Goal: Task Accomplishment & Management: Use online tool/utility

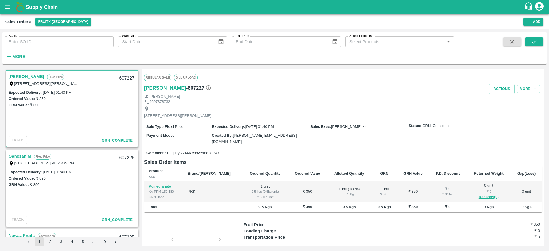
click at [33, 3] on h1 "Supply Chain" at bounding box center [275, 7] width 498 height 8
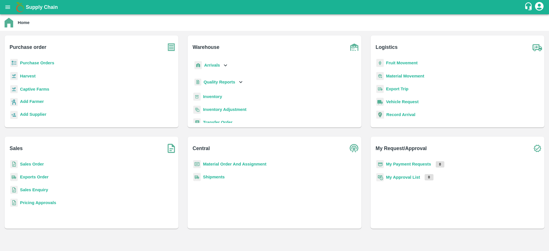
click at [28, 163] on b "Sales Order" at bounding box center [32, 164] width 24 height 5
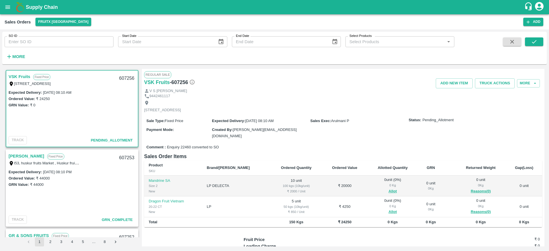
click at [23, 75] on link "VSK Fruits" at bounding box center [20, 76] width 22 height 7
click at [8, 8] on icon "open drawer" at bounding box center [8, 7] width 6 height 6
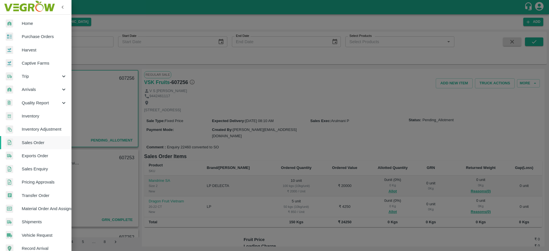
click at [37, 89] on span "Arrivals" at bounding box center [41, 89] width 39 height 6
click at [45, 112] on li "DC Arrivals" at bounding box center [38, 115] width 67 height 13
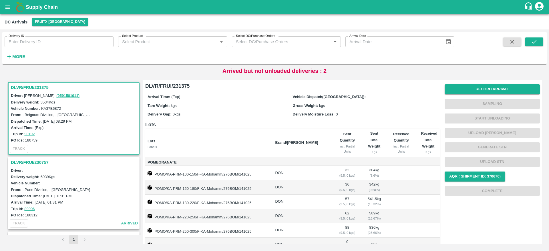
click at [40, 161] on h3 "DLVR/FRUI/230757" at bounding box center [74, 162] width 127 height 7
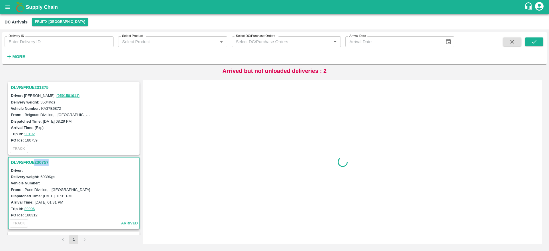
click at [40, 161] on div "DLVR/FRUI/230757 Driver: - Delivery weight: 6939 Kgs Vehicle Number: From: , Pu…" at bounding box center [73, 193] width 131 height 72
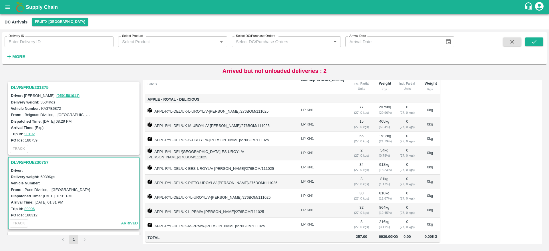
click at [39, 87] on h3 "DLVR/FRUI/231375" at bounding box center [74, 87] width 127 height 7
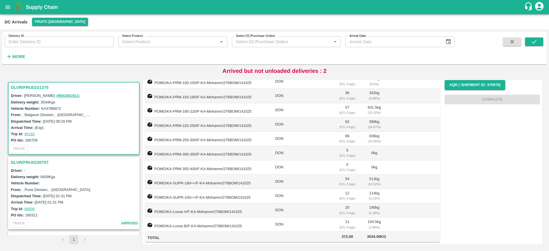
click at [27, 85] on h3 "DLVR/FRUI/231375" at bounding box center [74, 87] width 127 height 7
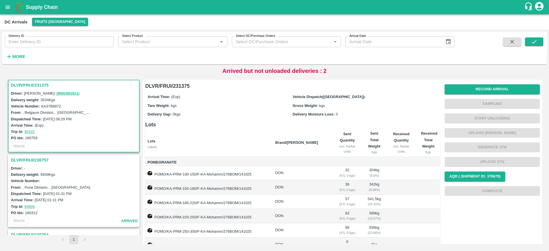
click at [25, 159] on h3 "DLVR/FRUI/230757" at bounding box center [74, 159] width 127 height 7
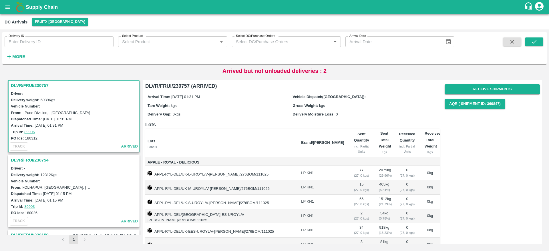
scroll to position [69, 0]
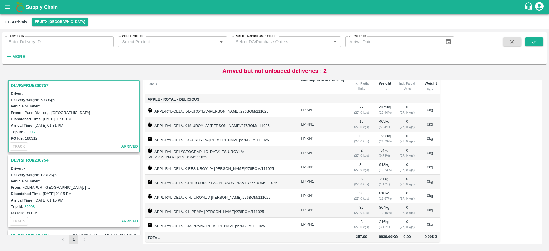
click at [29, 159] on h3 "DLVR/FRUI/230754" at bounding box center [74, 159] width 127 height 7
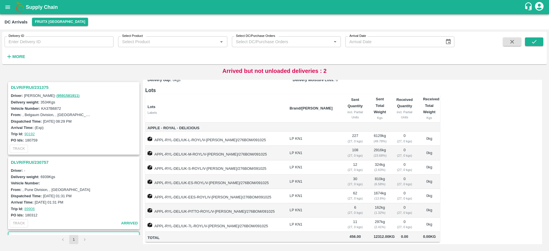
click at [25, 90] on h3 "DLVR/FRUI/231375" at bounding box center [74, 87] width 127 height 7
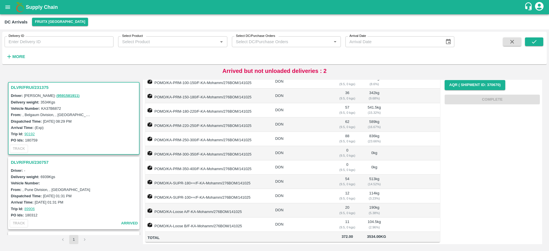
click at [35, 85] on h3 "DLVR/FRUI/231375" at bounding box center [74, 87] width 127 height 7
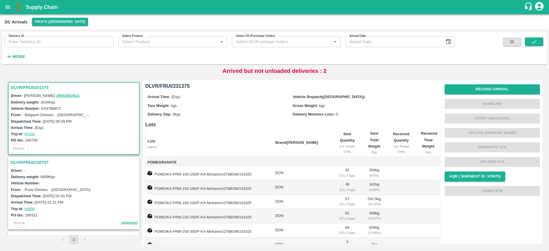
click at [21, 89] on h3 "DLVR/FRUI/231375" at bounding box center [74, 87] width 127 height 7
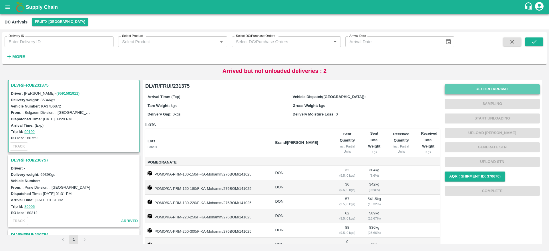
click at [494, 88] on button "Record Arrival" at bounding box center [491, 89] width 95 height 10
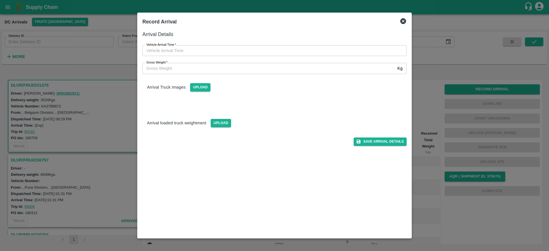
type input "DD/MM/YYYY hh:mm aa"
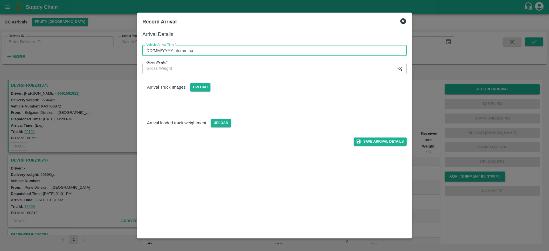
click at [209, 47] on input "DD/MM/YYYY hh:mm aa" at bounding box center [272, 50] width 260 height 11
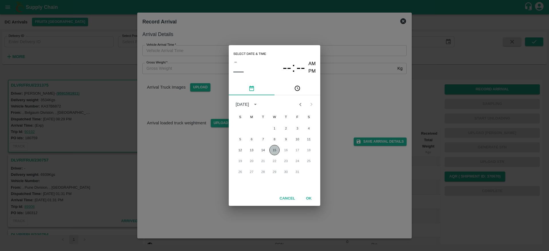
click at [274, 152] on button "15" at bounding box center [274, 150] width 10 height 10
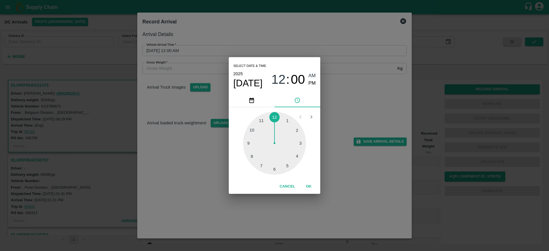
click at [285, 166] on div at bounding box center [274, 143] width 63 height 63
type input "15/10/2025 05:00 AM"
click at [307, 184] on button "OK" at bounding box center [308, 186] width 18 height 10
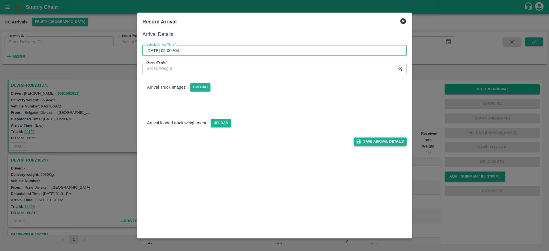
click at [372, 138] on button "Save Arrival Details" at bounding box center [379, 141] width 53 height 8
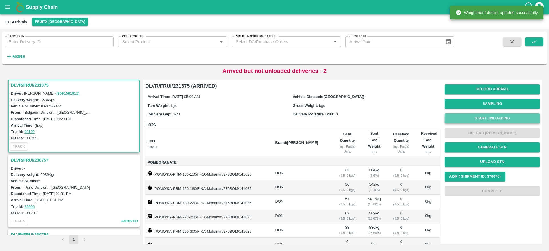
click at [481, 121] on button "Start Unloading" at bounding box center [491, 118] width 95 height 10
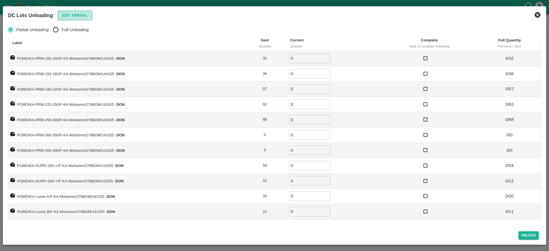
click at [71, 17] on button "Edit Arrival" at bounding box center [74, 16] width 35 height 10
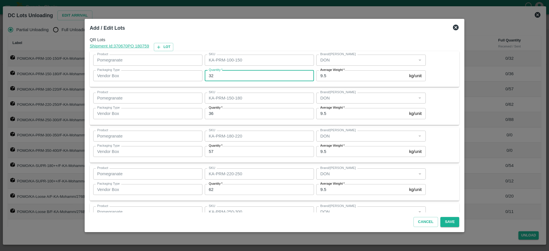
click at [224, 74] on input "32" at bounding box center [259, 75] width 109 height 11
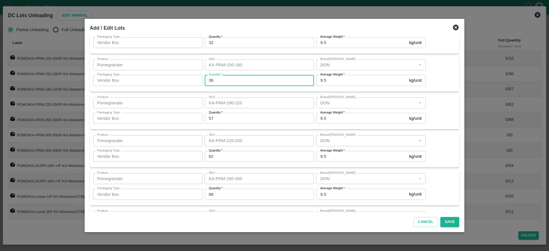
scroll to position [35, 0]
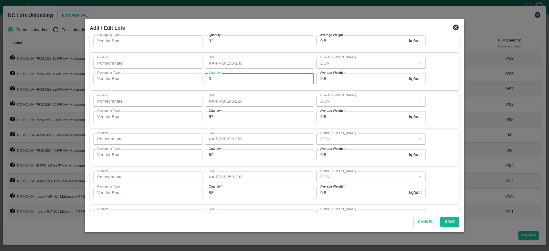
type input "36"
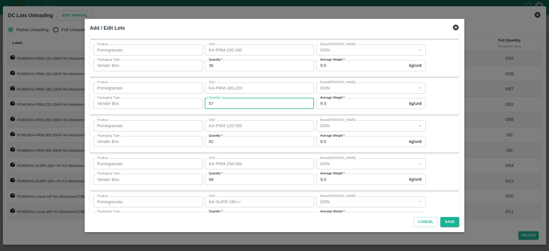
scroll to position [49, 0]
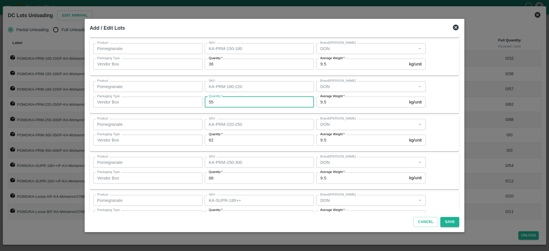
type input "55"
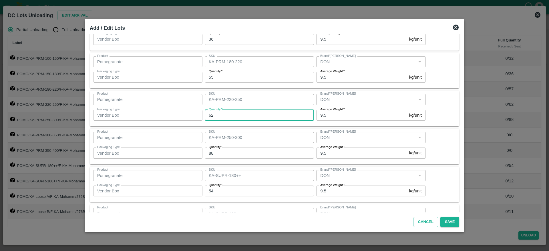
scroll to position [80, 0]
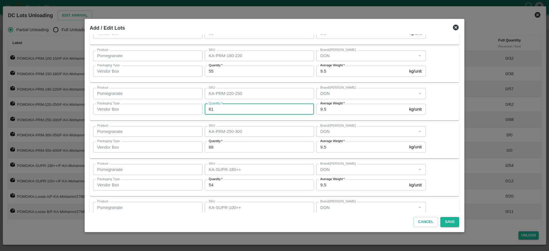
type input "61"
type input "89"
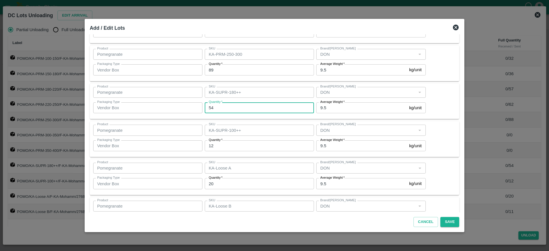
scroll to position [159, 0]
type input "55"
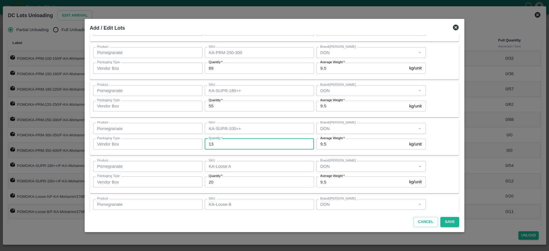
type input "13"
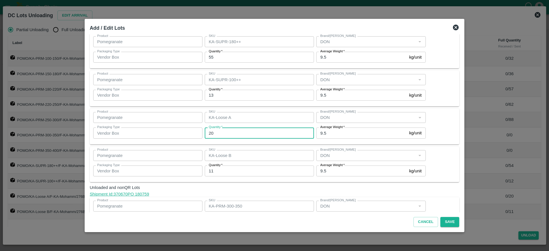
scroll to position [208, 0]
type input "20"
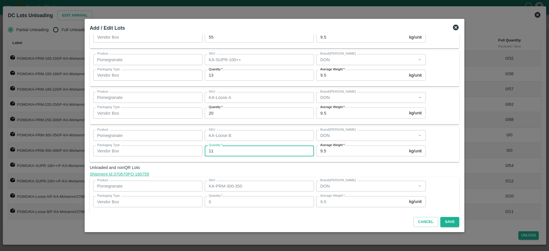
scroll to position [229, 0]
type input "11"
click at [433, 169] on span "Unloaded and nonQR Lots" at bounding box center [274, 166] width 369 height 6
click at [443, 222] on button "Save" at bounding box center [449, 222] width 19 height 10
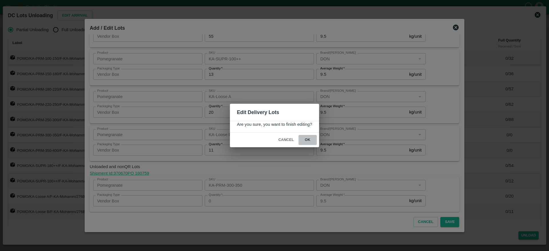
click at [311, 144] on button "ok" at bounding box center [307, 140] width 18 height 10
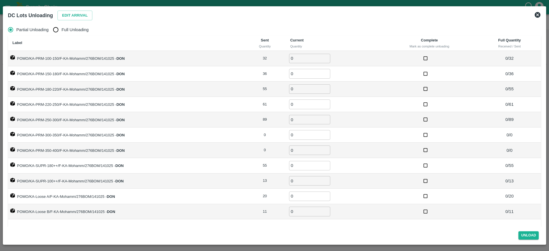
click at [77, 30] on span "Full Unloading" at bounding box center [74, 30] width 27 height 6
click at [61, 30] on input "Full Unloading" at bounding box center [55, 29] width 11 height 11
radio input "true"
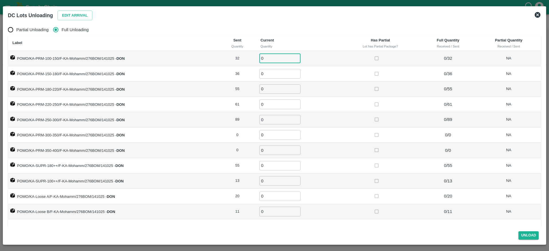
click at [265, 59] on input "0" at bounding box center [279, 58] width 41 height 9
type input "32"
type input "36"
type input "55"
type input "61"
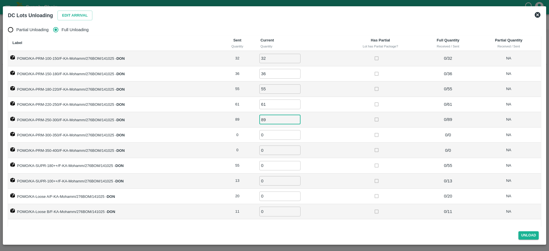
type input "89"
type input "055"
type input "13"
type input "20"
type input "11"
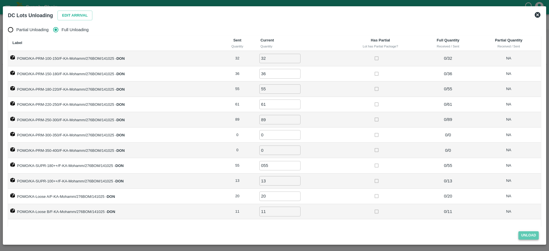
click at [528, 234] on button "Unload" at bounding box center [528, 235] width 21 height 8
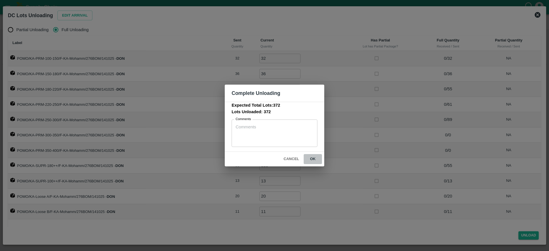
click at [311, 158] on button "ok" at bounding box center [312, 159] width 18 height 10
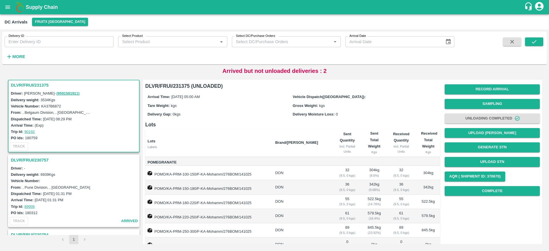
scroll to position [0, 0]
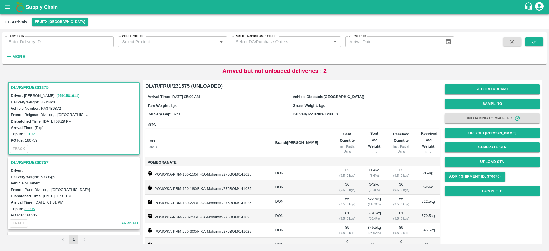
click at [33, 90] on h3 "DLVR/FRUI/231375" at bounding box center [74, 87] width 127 height 7
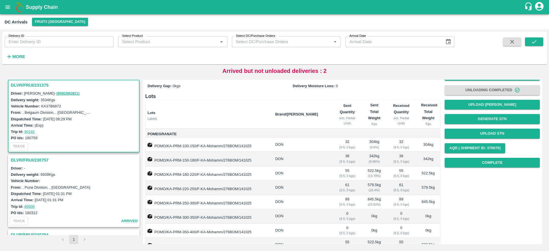
scroll to position [21, 0]
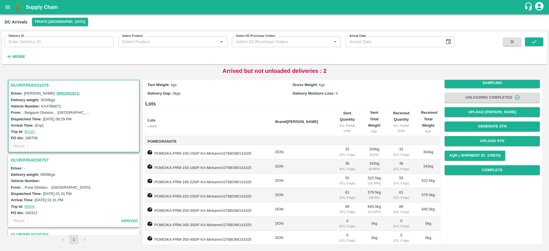
drag, startPoint x: 489, startPoint y: 120, endPoint x: 488, endPoint y: 133, distance: 12.9
click at [488, 133] on div "Record Arrival Sampling Unloading Completed Upload Tare Weight Generate STN Upl…" at bounding box center [491, 119] width 95 height 116
click at [489, 127] on button "Generate STN" at bounding box center [491, 126] width 95 height 10
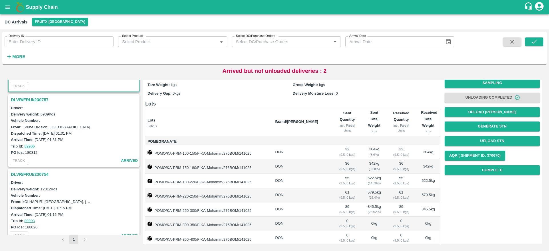
scroll to position [0, 0]
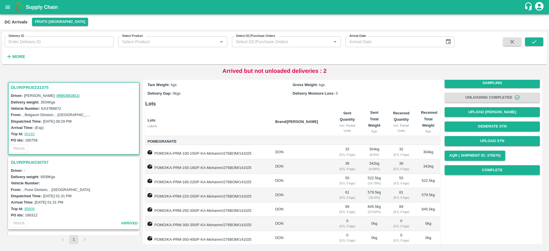
click at [25, 85] on h3 "DLVR/FRUI/231375" at bounding box center [74, 87] width 127 height 7
